Goal: Task Accomplishment & Management: Manage account settings

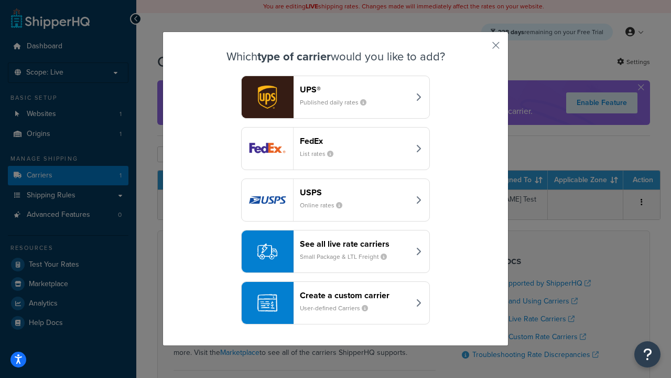
click at [355, 141] on header "FedEx" at bounding box center [355, 141] width 110 height 10
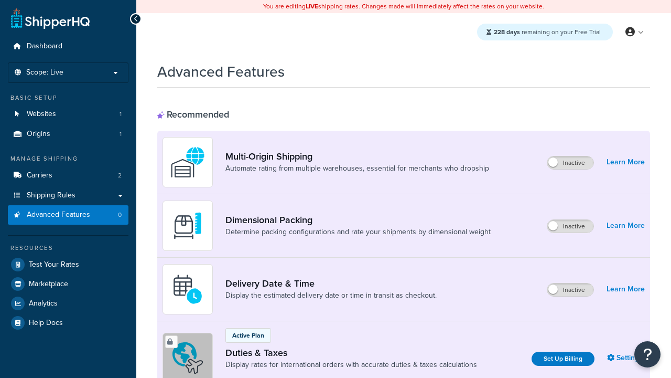
scroll to position [340, 0]
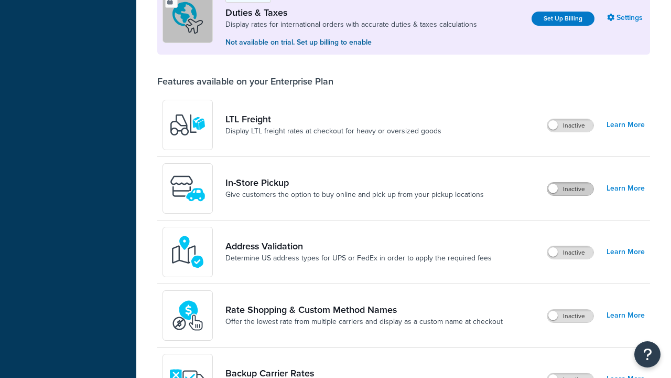
click at [571, 189] on label "Inactive" at bounding box center [571, 189] width 46 height 13
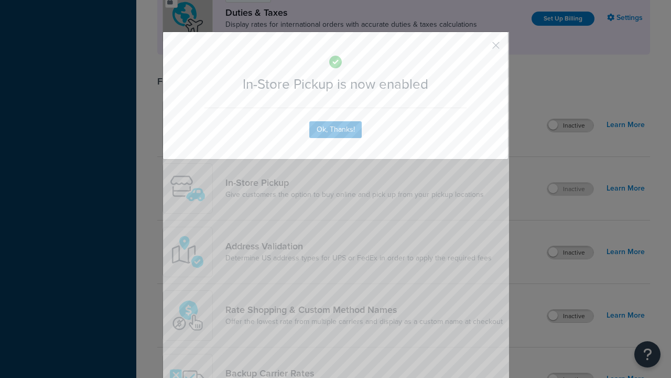
scroll to position [0, 0]
click at [480, 49] on button "button" at bounding box center [480, 49] width 3 height 3
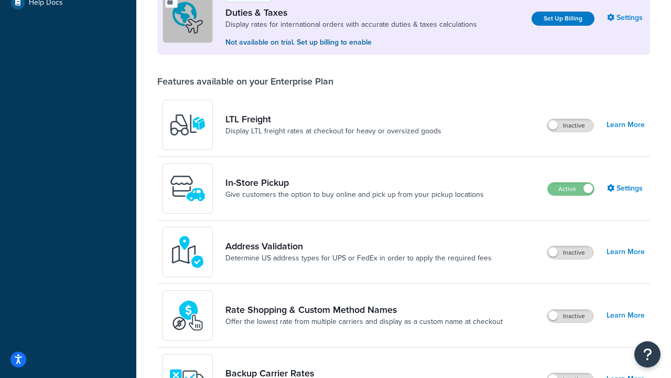
scroll to position [320, 0]
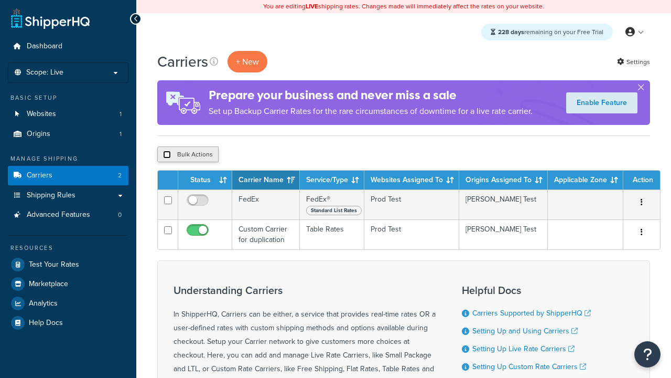
click at [167, 155] on input "checkbox" at bounding box center [167, 155] width 8 height 8
checkbox input "true"
click at [282, 155] on button "Delete" at bounding box center [280, 154] width 36 height 16
